Goal: Task Accomplishment & Management: Manage account settings

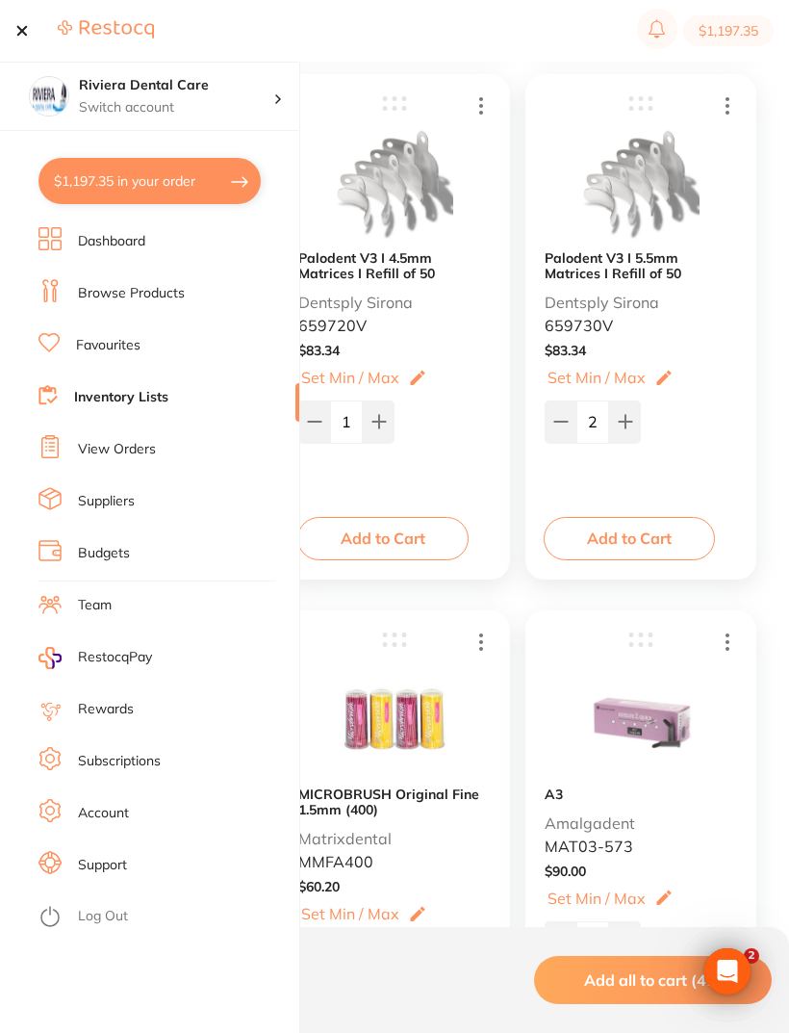
click at [123, 451] on link "View Orders" at bounding box center [117, 449] width 78 height 19
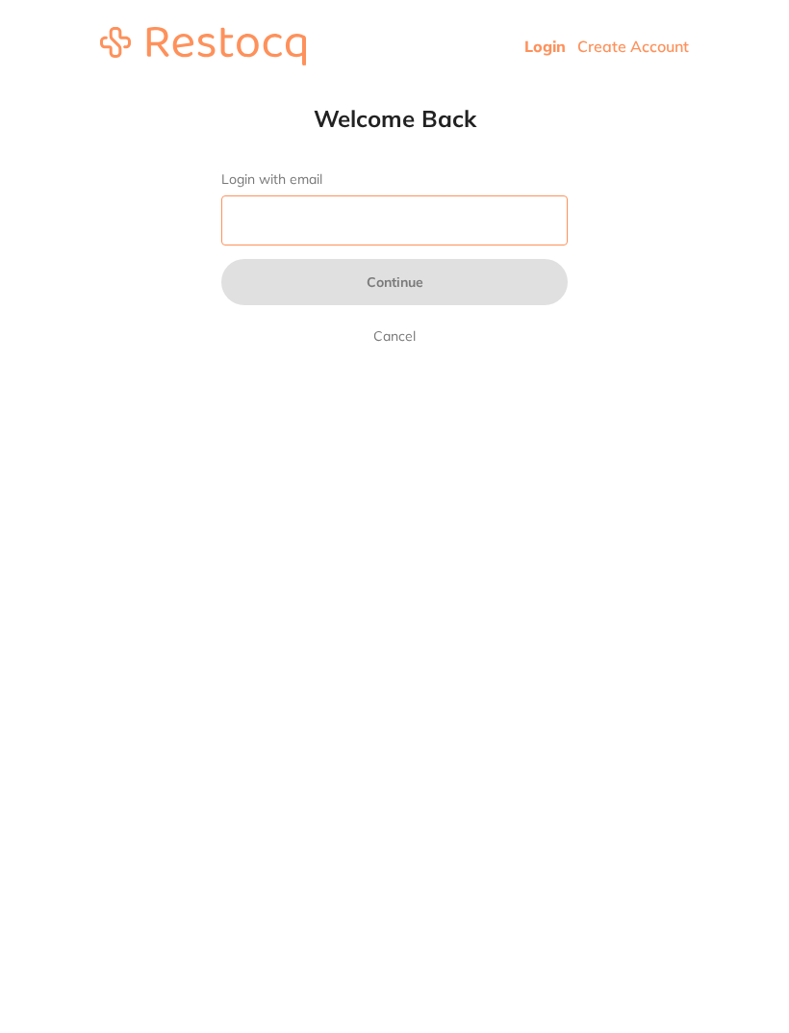
type input "[EMAIL_ADDRESS][DOMAIN_NAME]"
click at [395, 284] on button "Continue" at bounding box center [394, 282] width 347 height 46
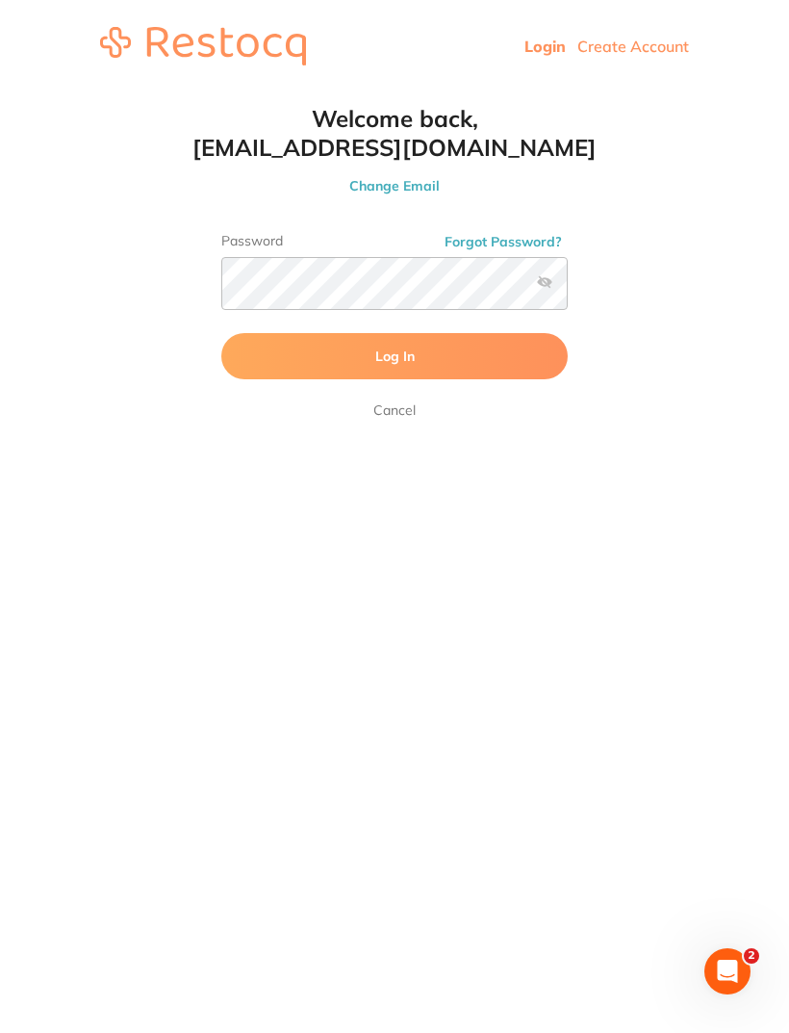
click at [418, 359] on button "Log In" at bounding box center [394, 356] width 347 height 46
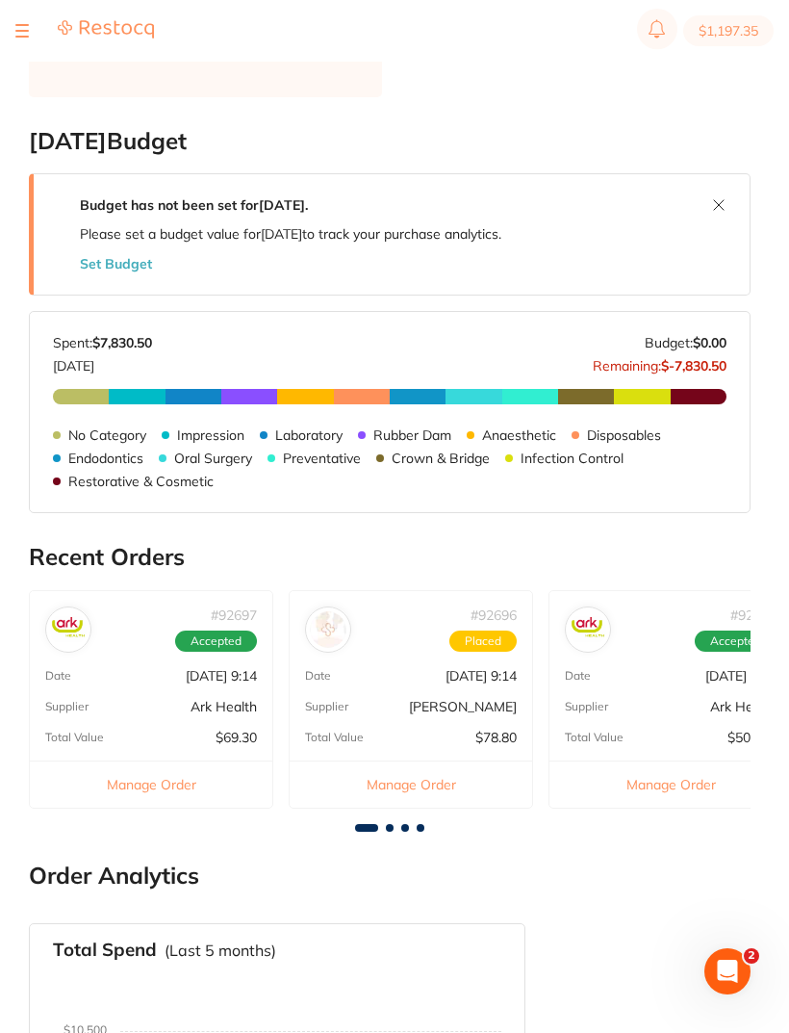
scroll to position [370, 0]
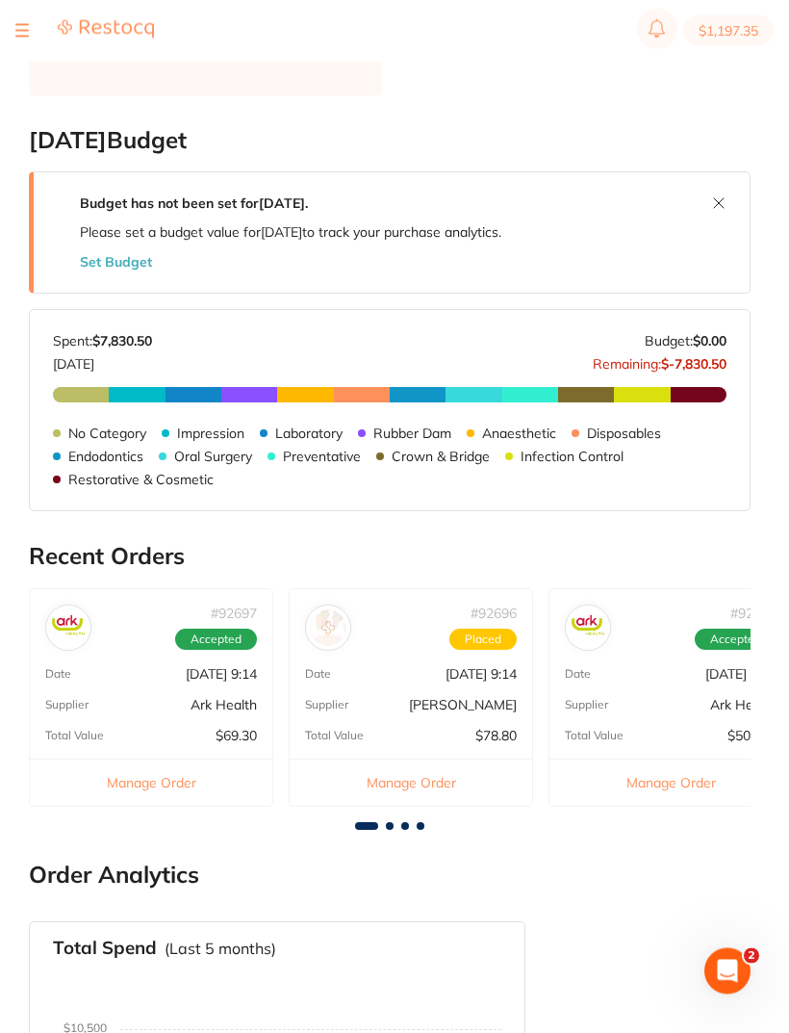
click at [186, 667] on p "[DATE] 9:14" at bounding box center [221, 674] width 71 height 15
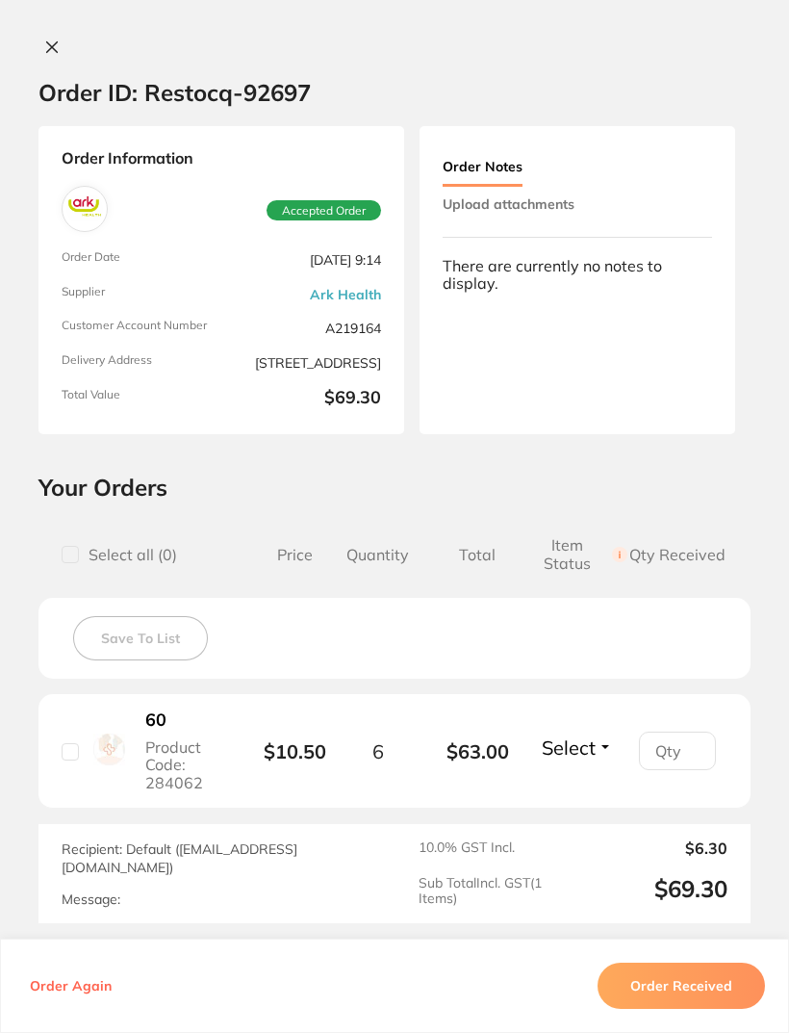
scroll to position [0, 0]
click at [157, 738] on span "Product Code: 284062" at bounding box center [186, 764] width 82 height 53
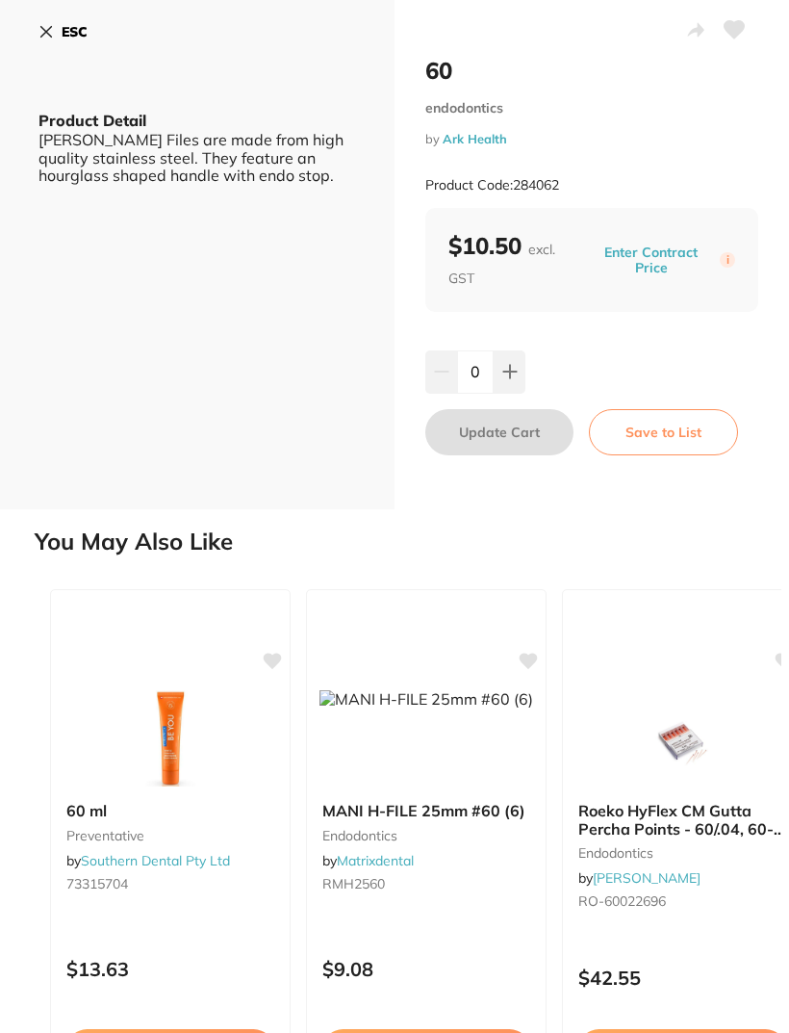
click at [39, 34] on icon at bounding box center [46, 31] width 15 height 15
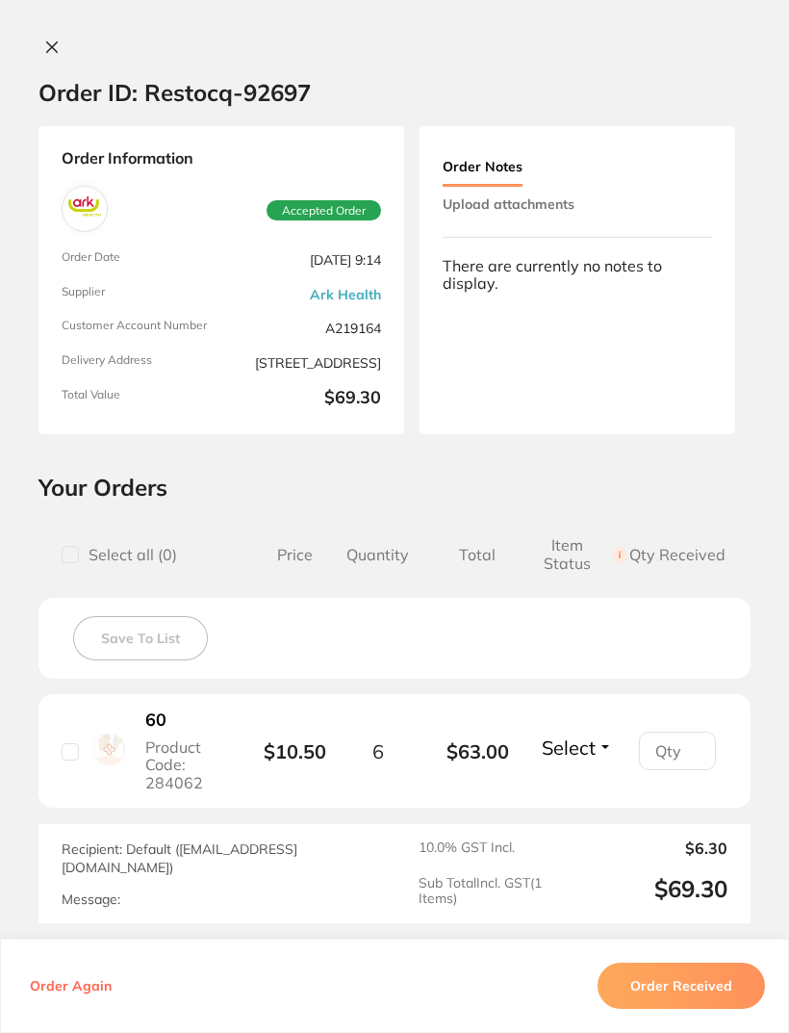
click at [83, 742] on div "60 Product Code: 284062" at bounding box center [162, 750] width 200 height 83
click at [76, 743] on input "checkbox" at bounding box center [70, 751] width 17 height 17
checkbox input "true"
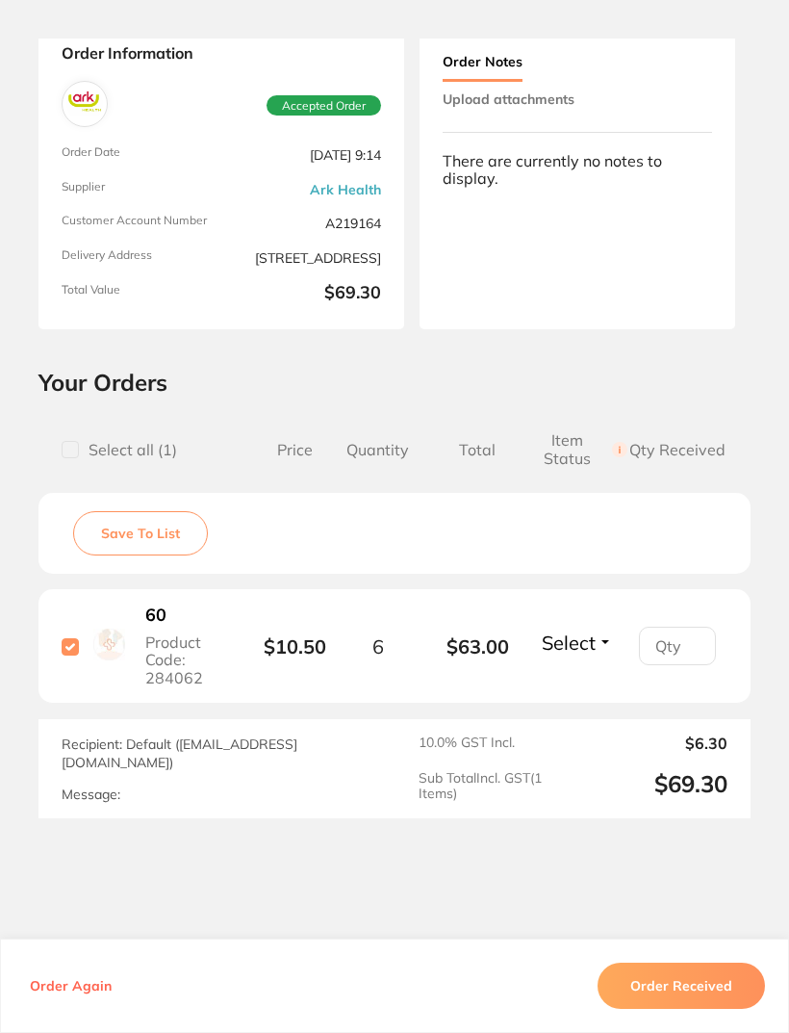
scroll to position [482, 0]
click at [691, 1009] on button "Order Received" at bounding box center [681, 986] width 167 height 46
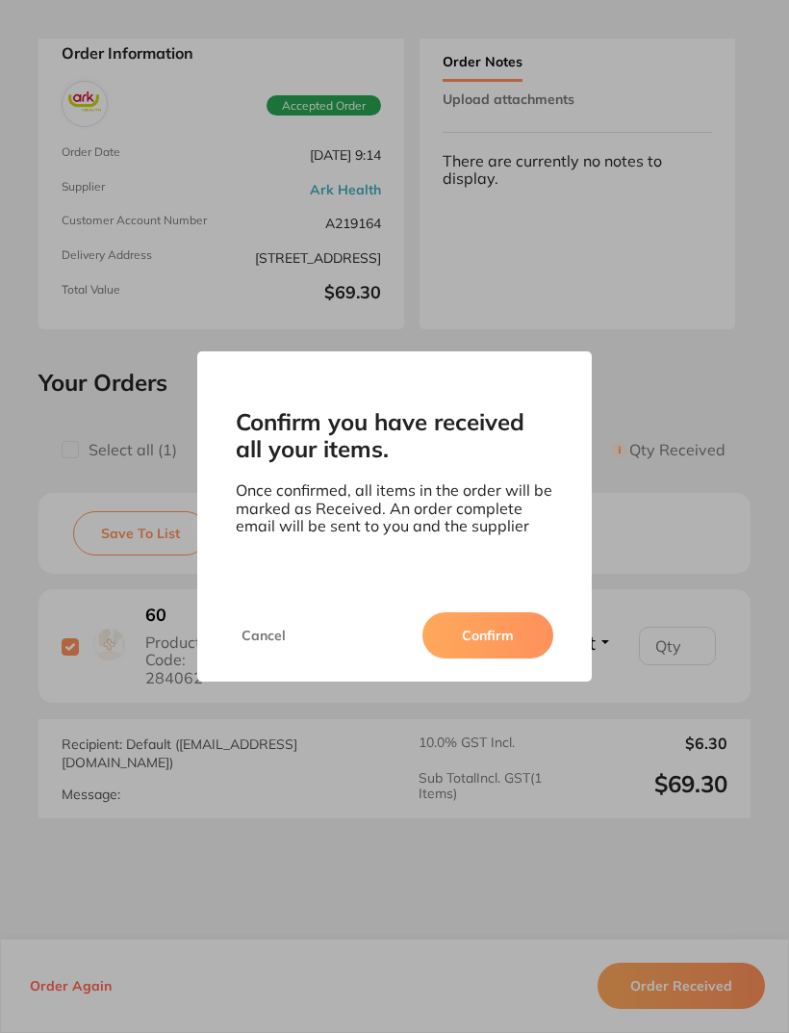
click at [495, 654] on button "Confirm" at bounding box center [488, 635] width 131 height 46
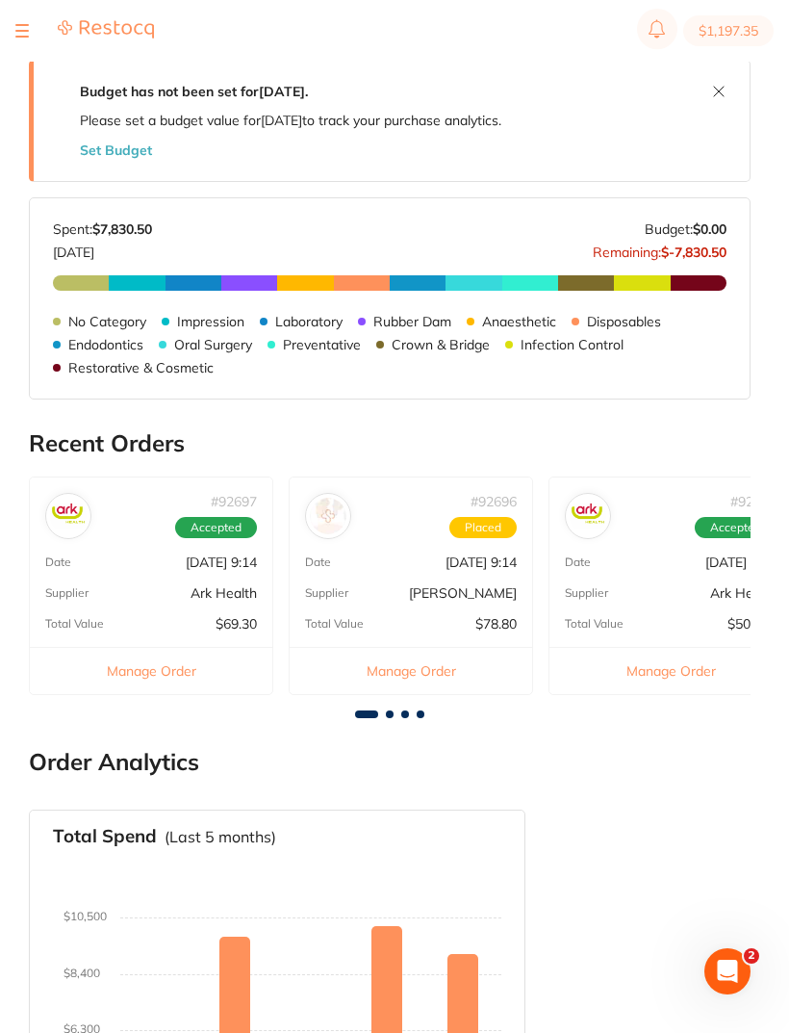
scroll to position [0, 0]
